Goal: Find specific page/section: Find specific page/section

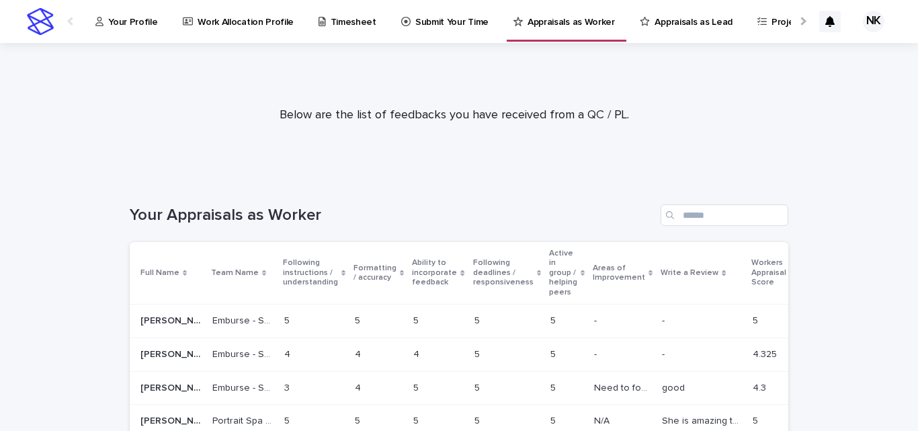
click at [105, 18] on div "Your Profile" at bounding box center [129, 14] width 70 height 28
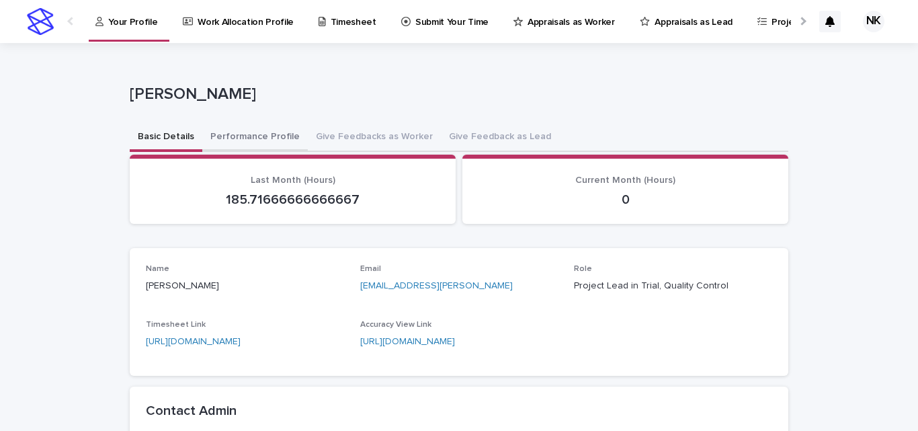
click at [259, 126] on button "Performance Profile" at bounding box center [254, 138] width 105 height 28
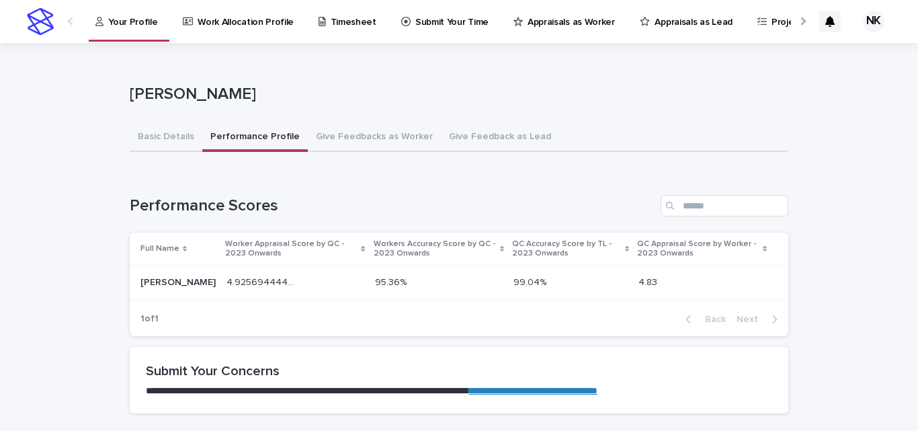
click at [615, 279] on p at bounding box center [570, 282] width 114 height 11
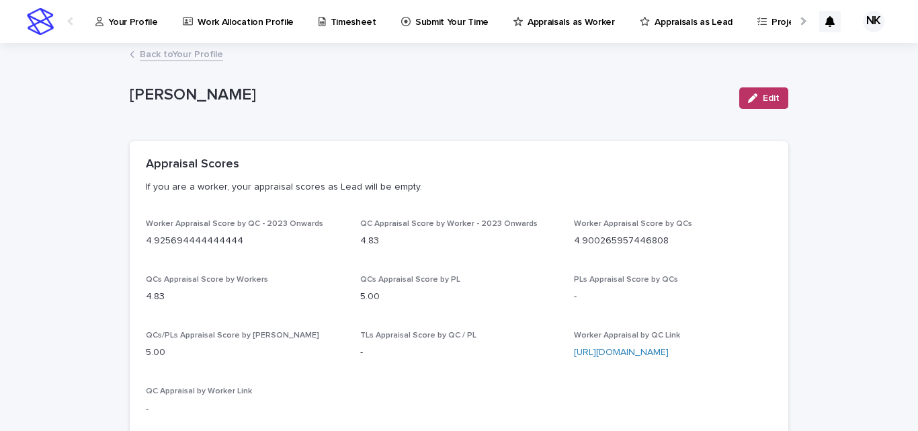
click at [153, 27] on p "Your Profile" at bounding box center [132, 14] width 49 height 28
